Goal: Find specific page/section: Find specific page/section

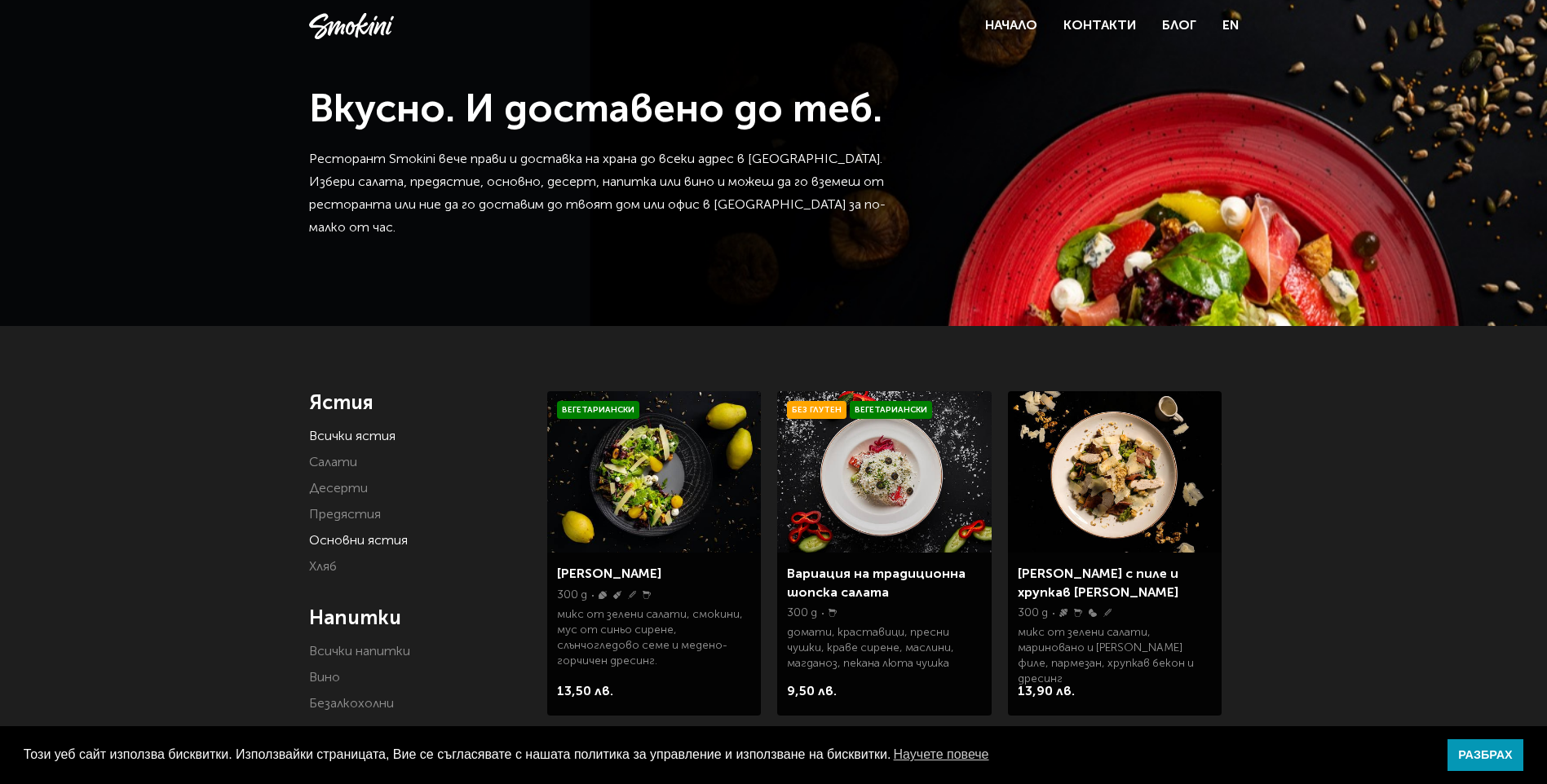
click at [350, 541] on link "Основни ястия" at bounding box center [358, 541] width 99 height 13
